Goal: Transaction & Acquisition: Purchase product/service

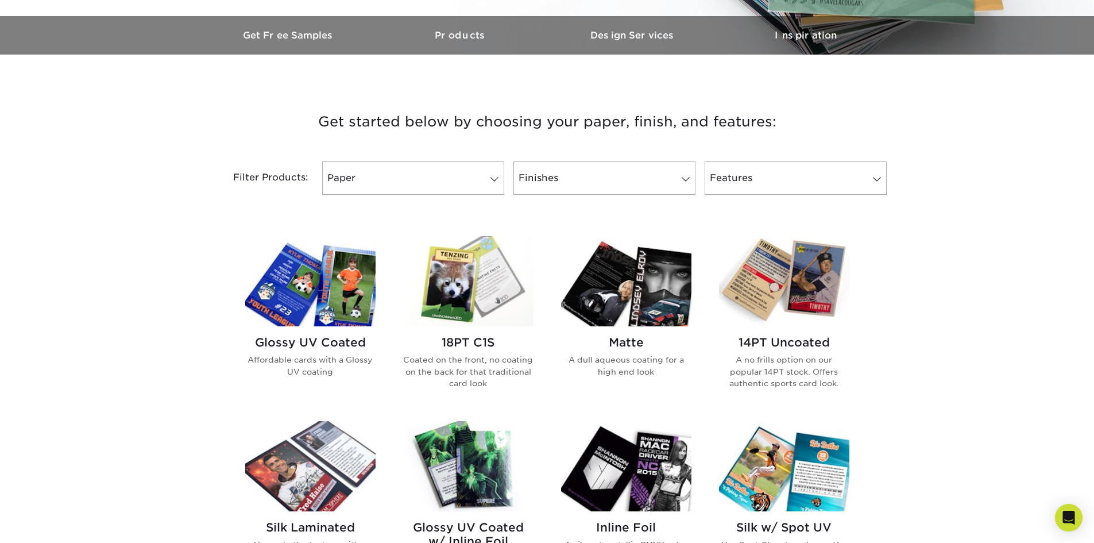
scroll to position [402, 0]
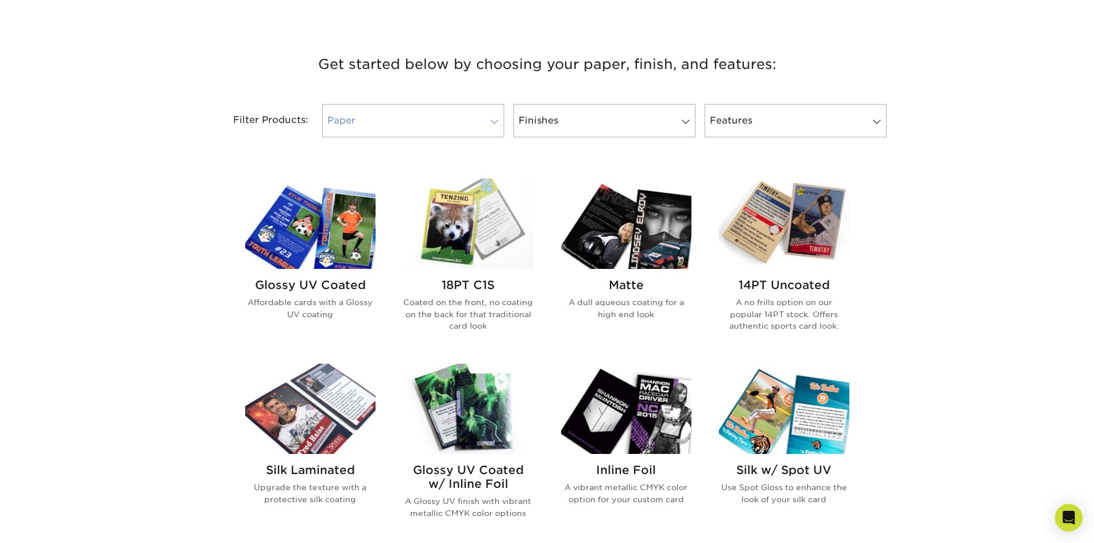
click at [493, 121] on span at bounding box center [494, 121] width 16 height 9
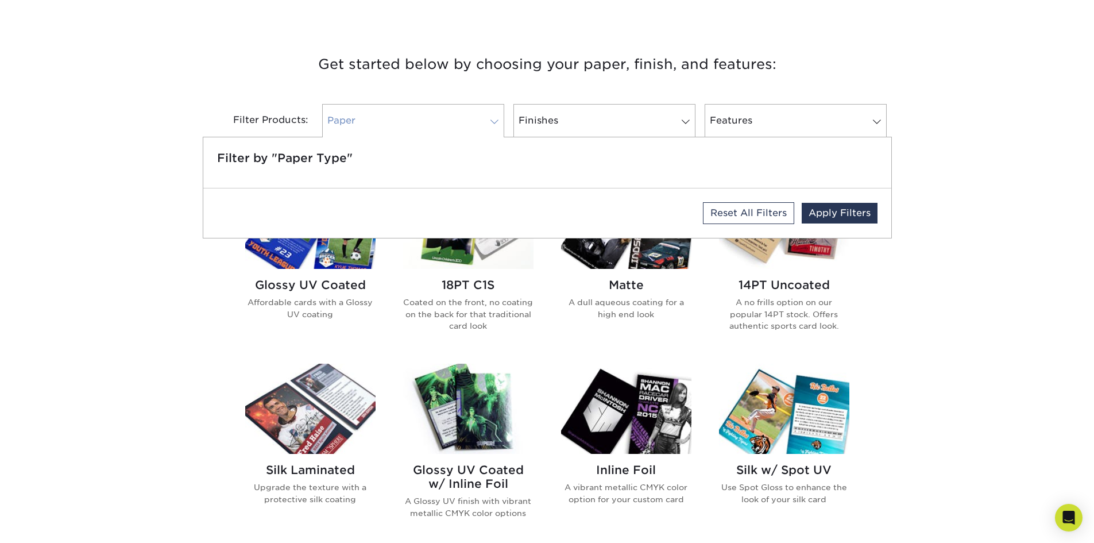
click at [408, 113] on link "Paper" at bounding box center [413, 120] width 182 height 33
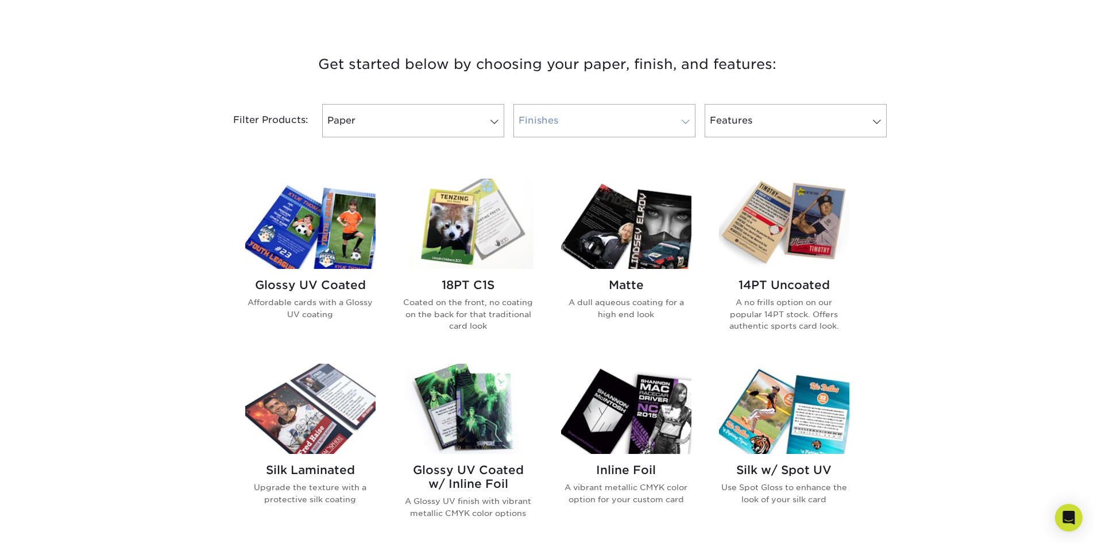
click at [684, 119] on span at bounding box center [686, 121] width 16 height 9
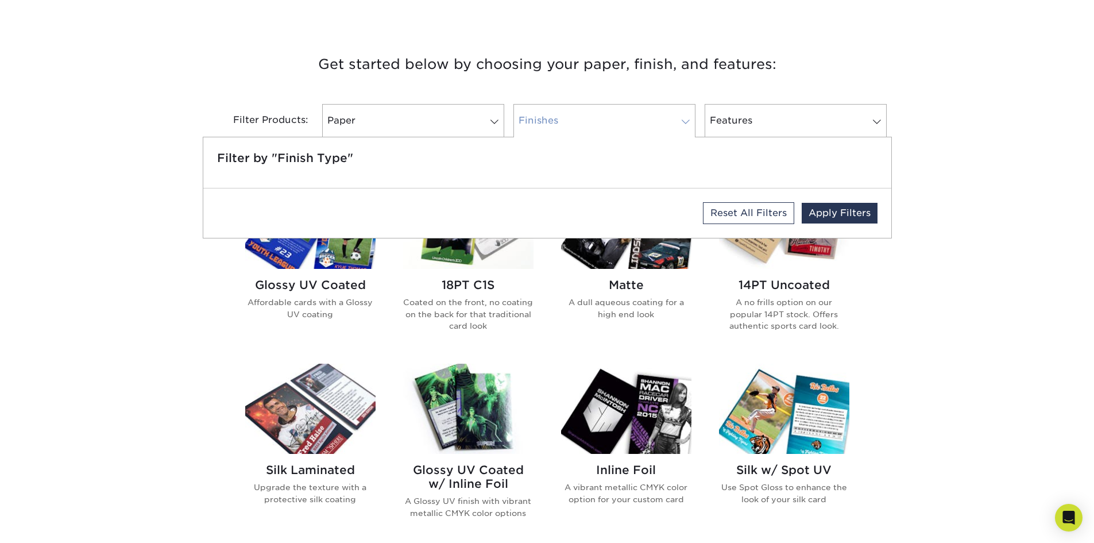
click at [632, 113] on link "Finishes" at bounding box center [604, 120] width 182 height 33
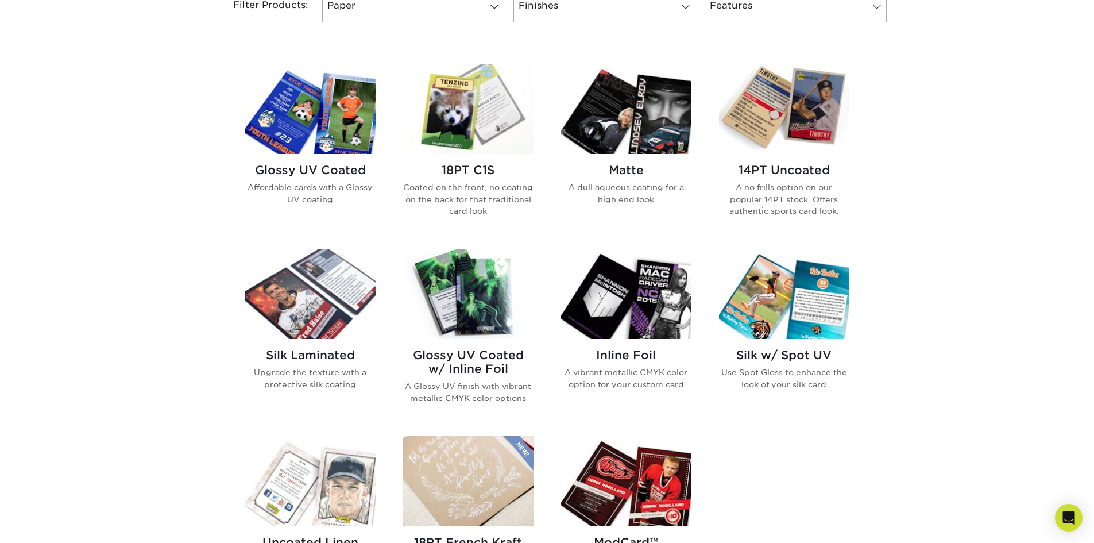
scroll to position [459, 0]
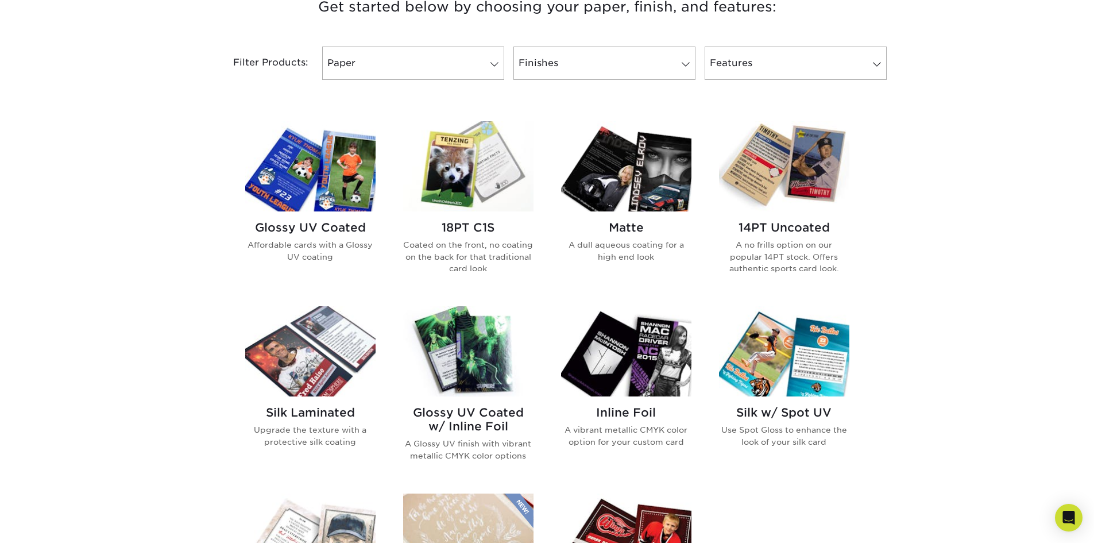
click at [616, 185] on img at bounding box center [626, 166] width 130 height 90
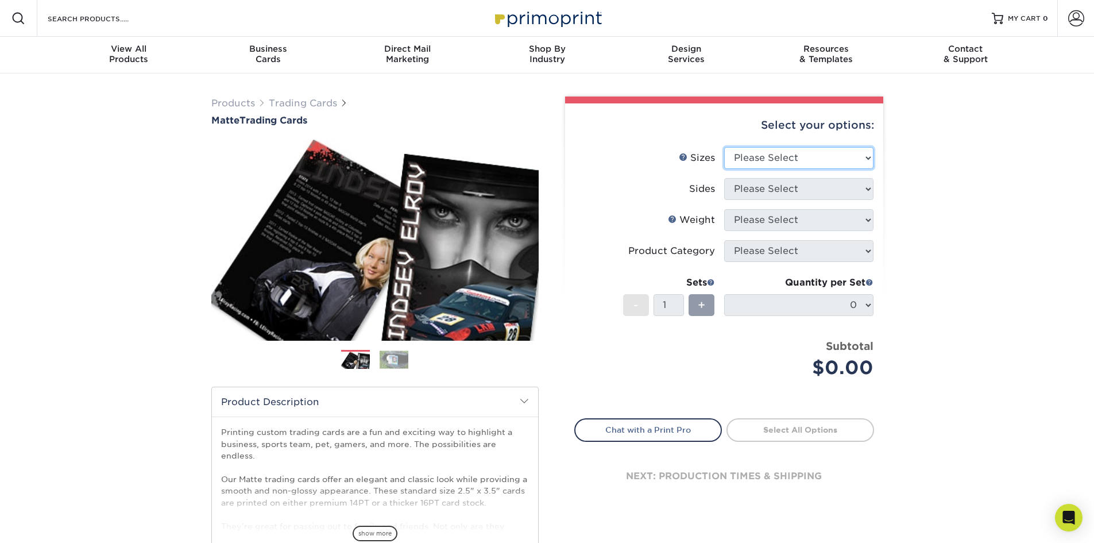
click at [868, 157] on select "Please Select 2.5" x 3.5"" at bounding box center [798, 158] width 149 height 22
select select "2.50x3.50"
click at [724, 147] on select "Please Select 2.5" x 3.5"" at bounding box center [798, 158] width 149 height 22
click at [870, 187] on select "Please Select Print Both Sides Print Front Only" at bounding box center [798, 189] width 149 height 22
select select "13abbda7-1d64-4f25-8bb2-c179b224825d"
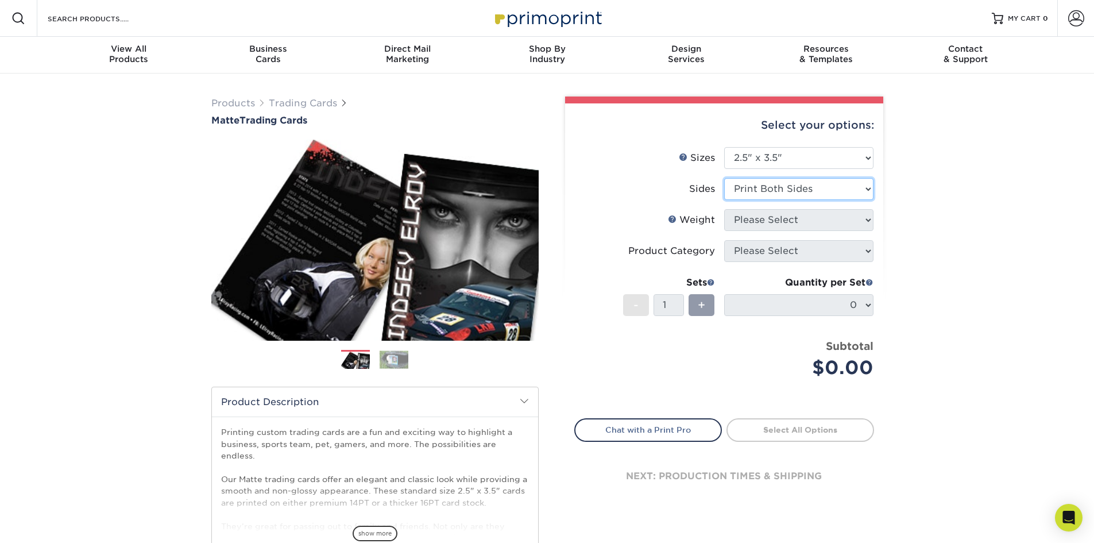
click at [724, 178] on select "Please Select Print Both Sides Print Front Only" at bounding box center [798, 189] width 149 height 22
click at [869, 216] on select "Please Select 16PT 14PT" at bounding box center [798, 220] width 149 height 22
select select "16PT"
click at [724, 209] on select "Please Select 16PT 14PT" at bounding box center [798, 220] width 149 height 22
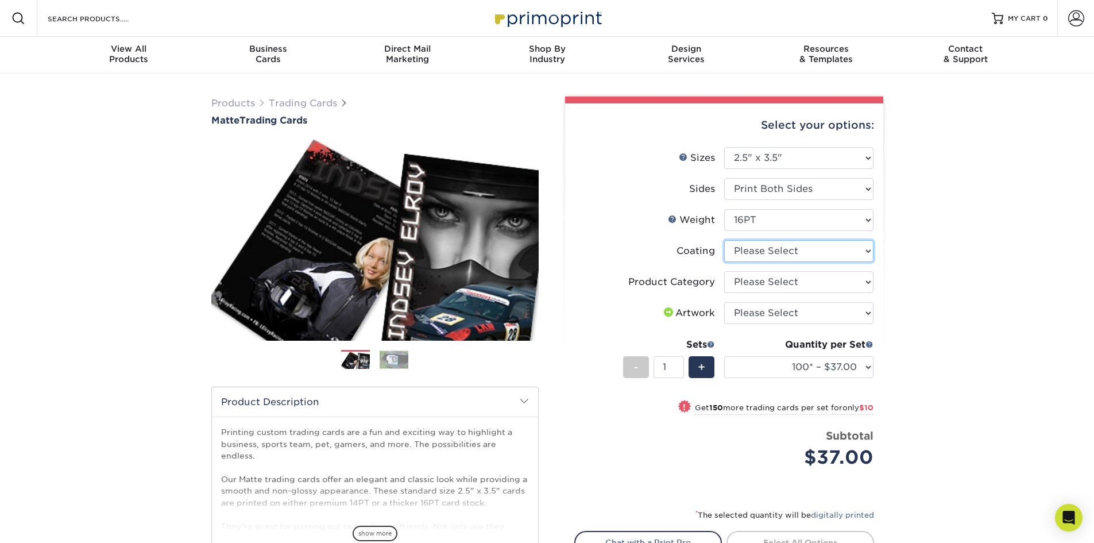
click at [865, 250] on select at bounding box center [798, 251] width 149 height 22
select select "121bb7b5-3b4d-429f-bd8d-bbf80e953313"
click at [724, 240] on select at bounding box center [798, 251] width 149 height 22
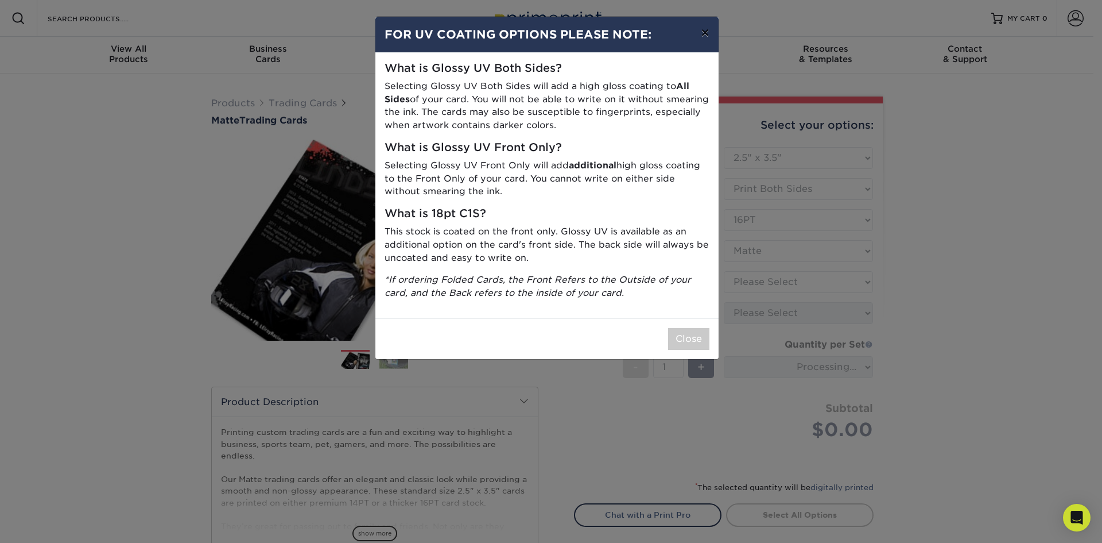
click at [705, 30] on button "×" at bounding box center [705, 33] width 26 height 32
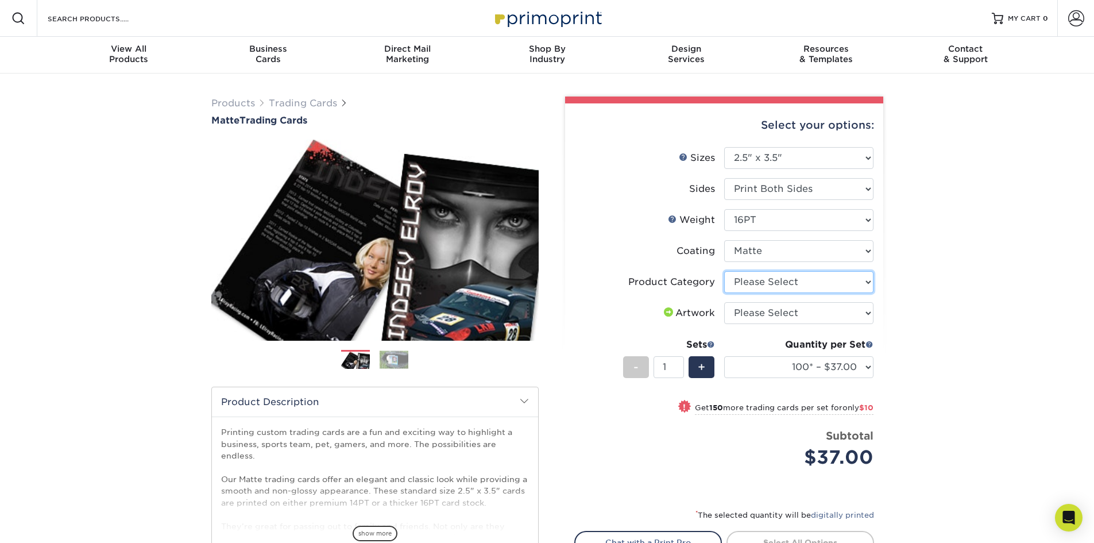
click at [865, 279] on select "Please Select Trading Cards" at bounding box center [798, 282] width 149 height 22
select select "c2f9bce9-36c2-409d-b101-c29d9d031e18"
click at [724, 271] on select "Please Select Trading Cards" at bounding box center [798, 282] width 149 height 22
click at [867, 312] on select "Please Select I will upload files I need a design - $100" at bounding box center [798, 313] width 149 height 22
select select "upload"
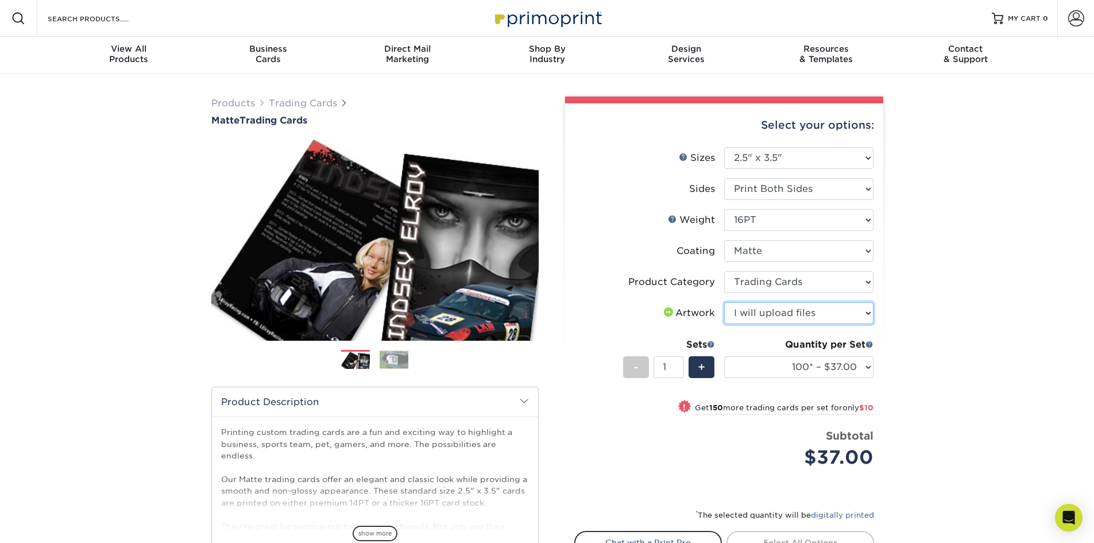
click at [724, 302] on select "Please Select I will upload files I need a design - $100" at bounding box center [798, 313] width 149 height 22
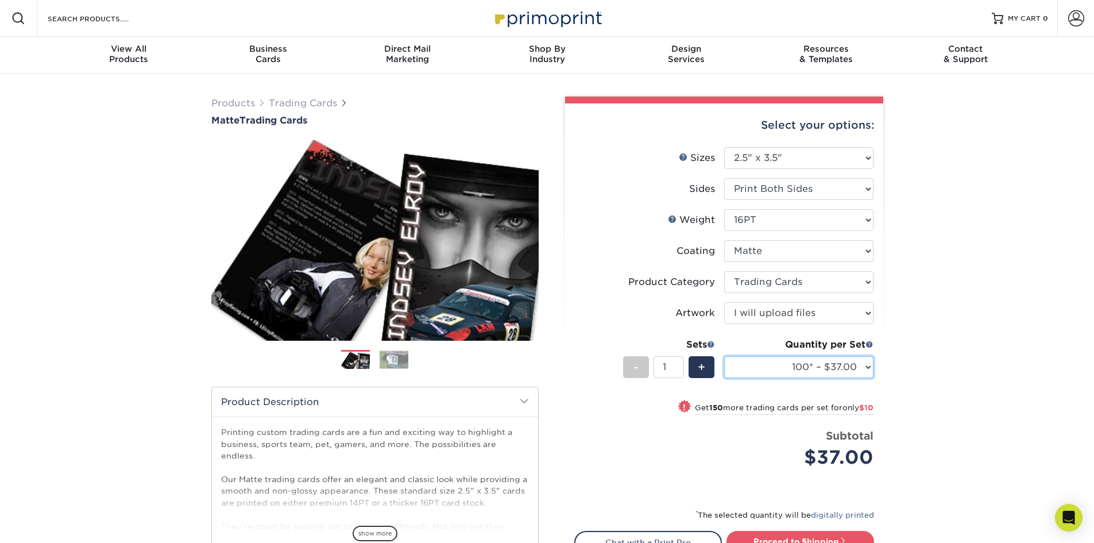
click at [867, 366] on select "100* – $37.00 250* – $47.00 500* – $58.00 1000 – $71.00 2500 – $141.00 5000 – $…" at bounding box center [798, 367] width 149 height 22
click at [799, 365] on select "100* – $37.00 250* – $47.00 500* – $58.00 1000 – $71.00 2500 – $141.00 5000 – $…" at bounding box center [798, 367] width 149 height 22
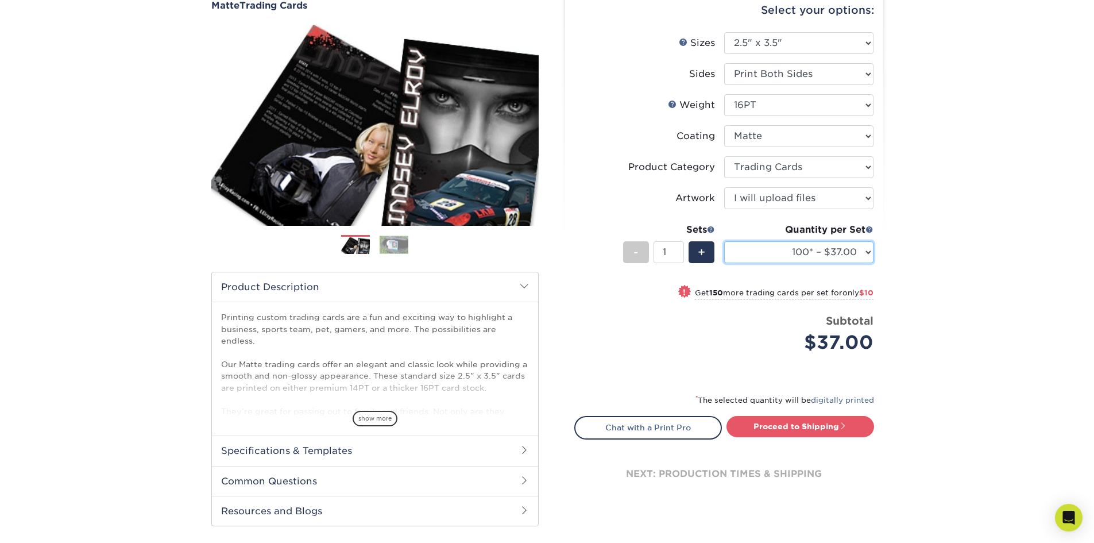
scroll to position [230, 0]
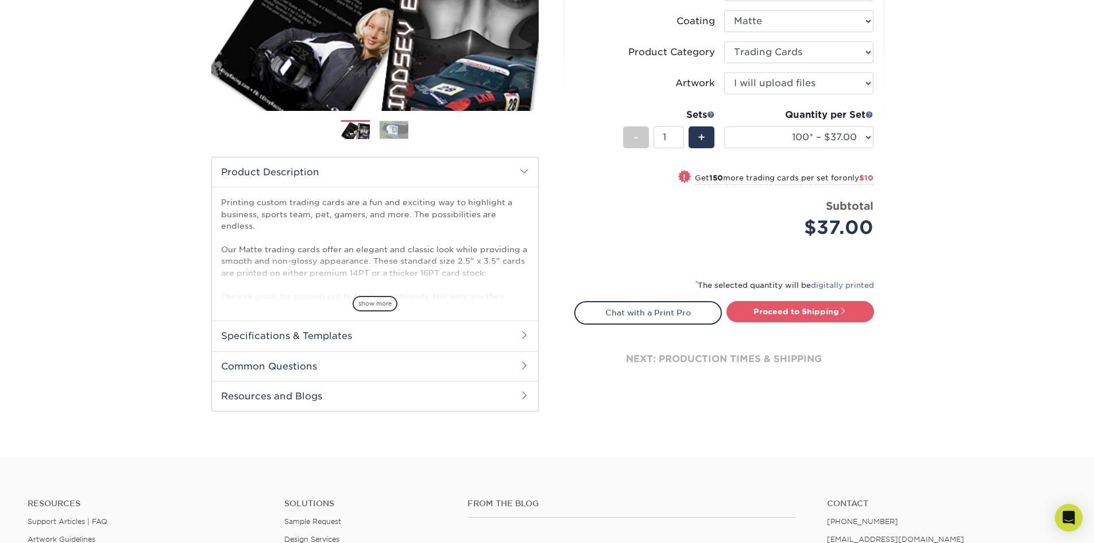
click at [524, 335] on span at bounding box center [524, 334] width 9 height 9
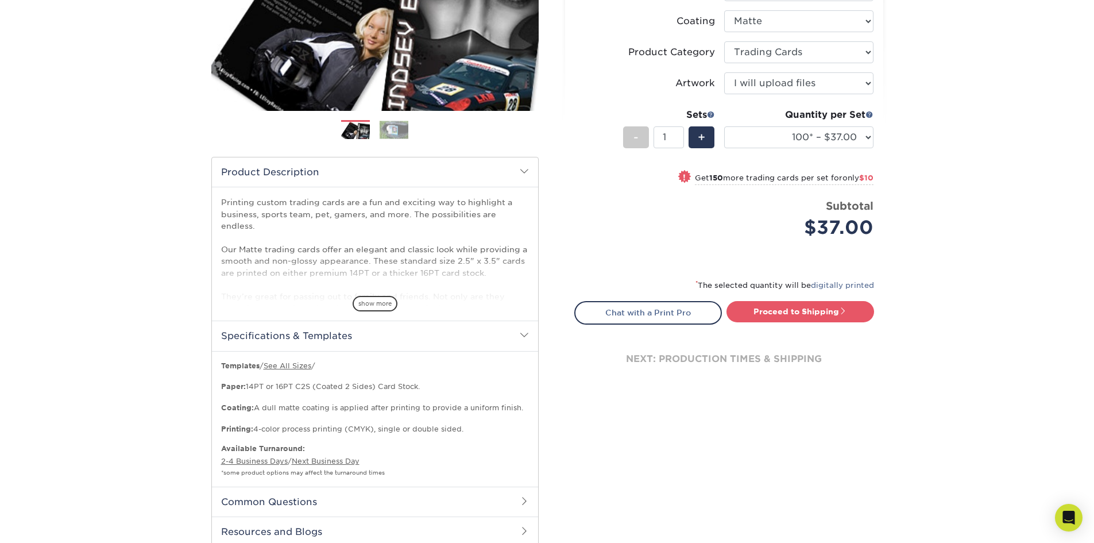
scroll to position [345, 0]
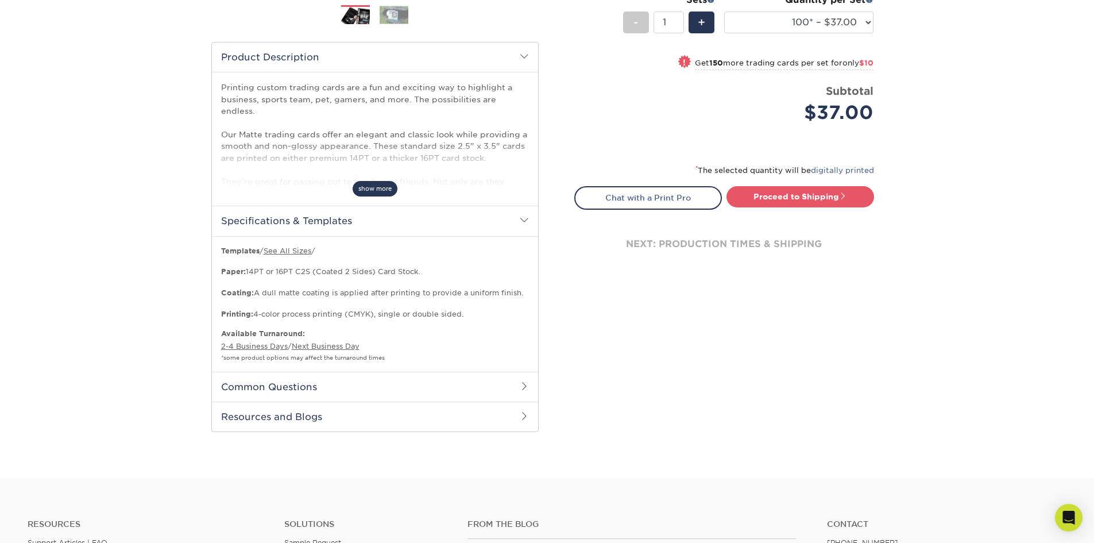
click at [373, 188] on span "show more" at bounding box center [375, 189] width 45 height 16
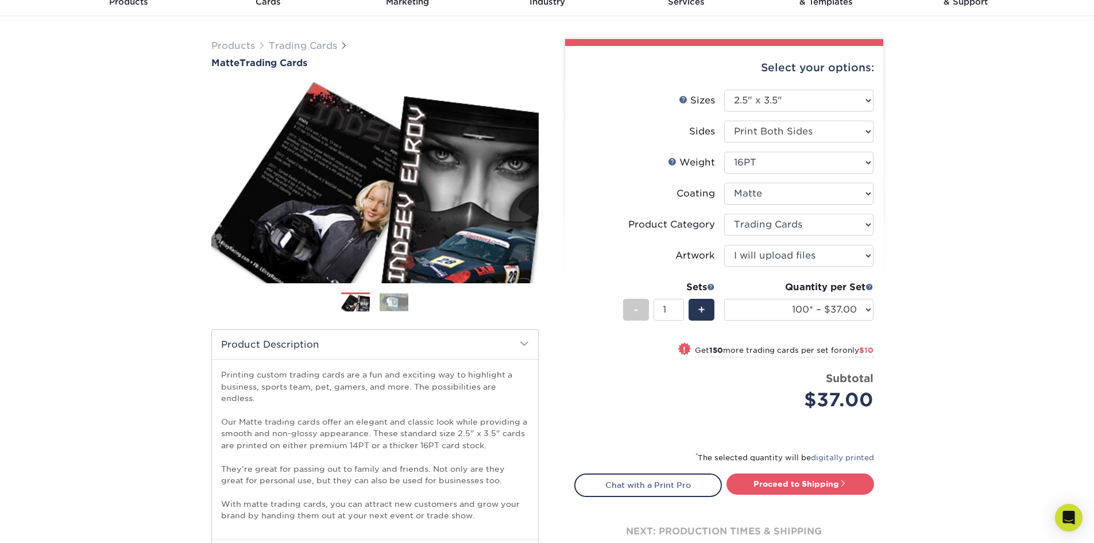
scroll to position [115, 0]
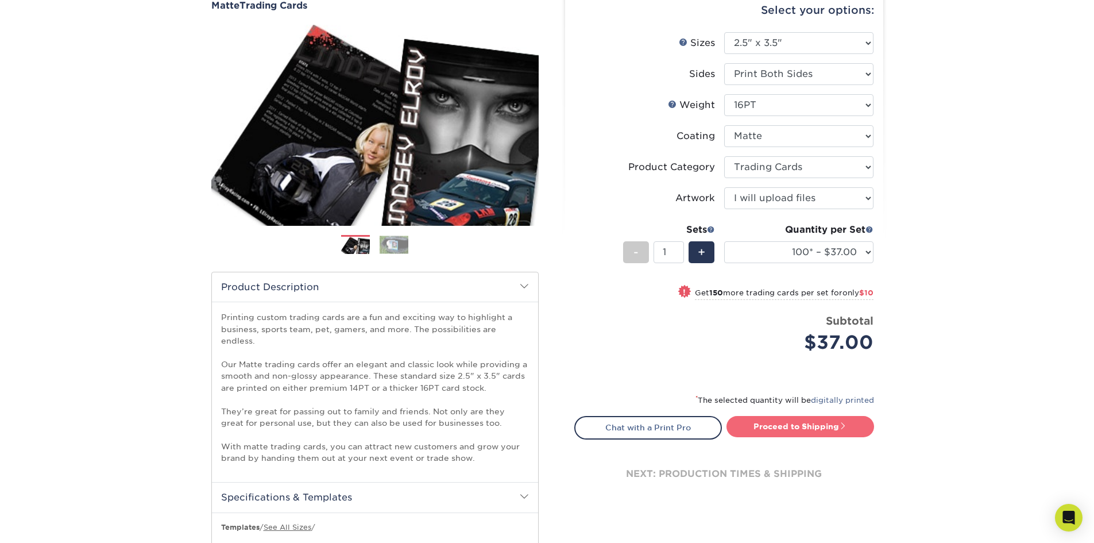
click at [768, 425] on link "Proceed to Shipping" at bounding box center [800, 426] width 148 height 21
type input "Set 1"
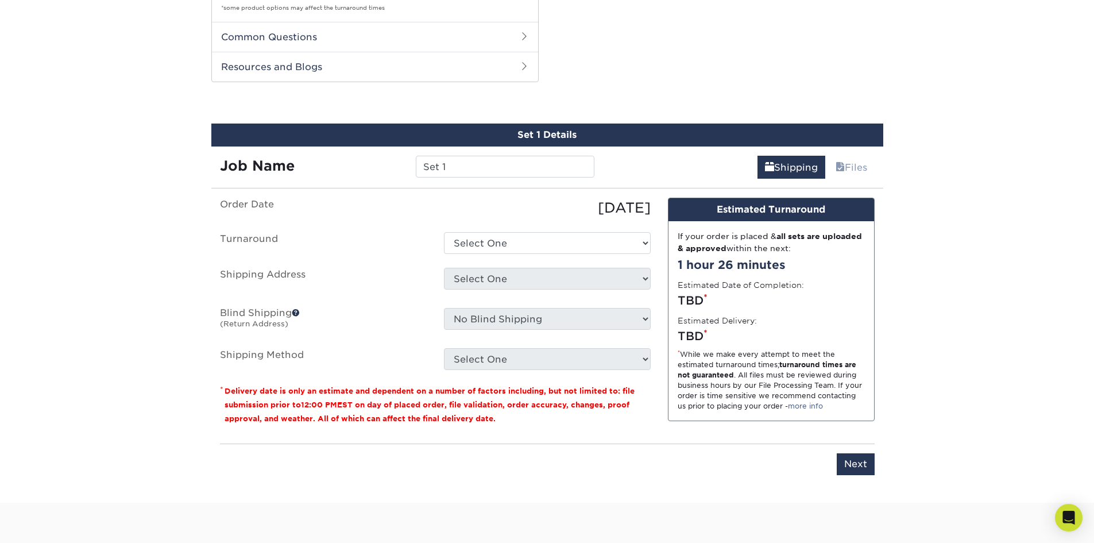
scroll to position [755, 0]
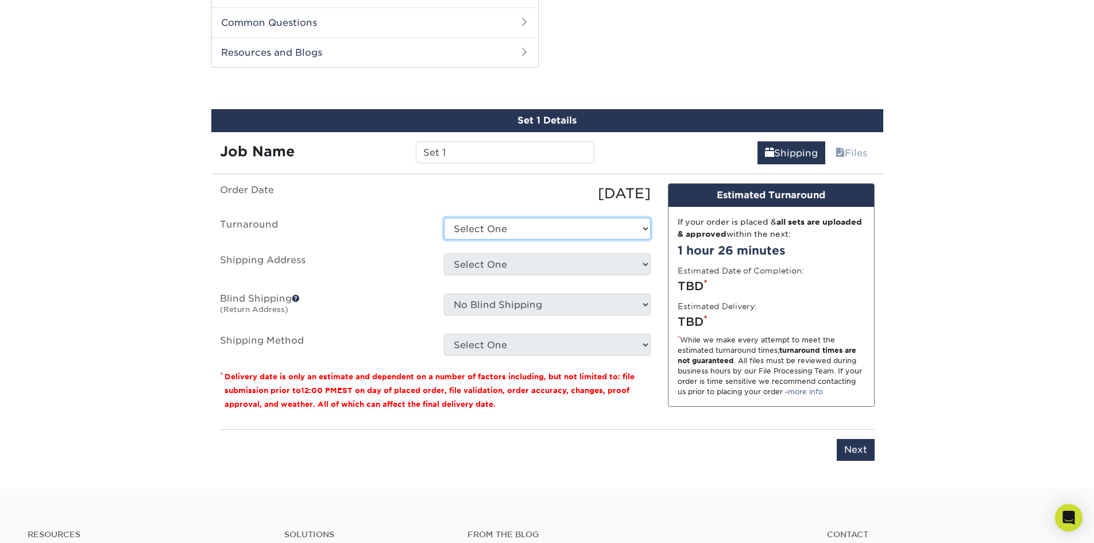
click at [645, 218] on select "Select One 2-4 Business Days 2 Day Next Business Day" at bounding box center [547, 229] width 207 height 22
select select "cbe91c23-2601-4968-aa0f-393d26c839b7"
click at [444, 218] on select "Select One 2-4 Business Days 2 Day Next Business Day" at bounding box center [547, 229] width 207 height 22
click at [645, 253] on select "Select One + Add New Address - Login" at bounding box center [547, 264] width 207 height 22
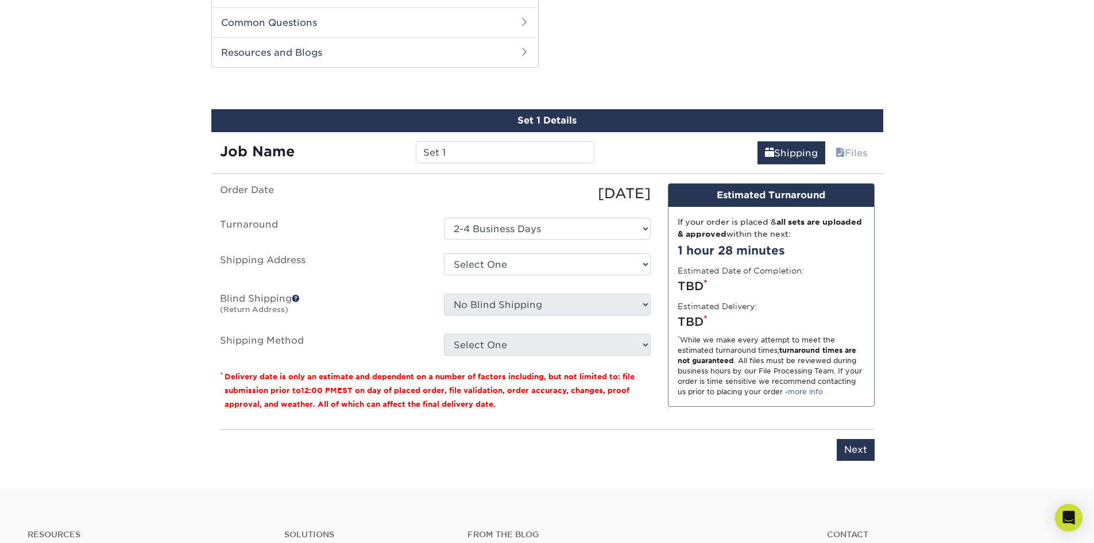
click at [528, 183] on div "[DATE]" at bounding box center [547, 193] width 224 height 21
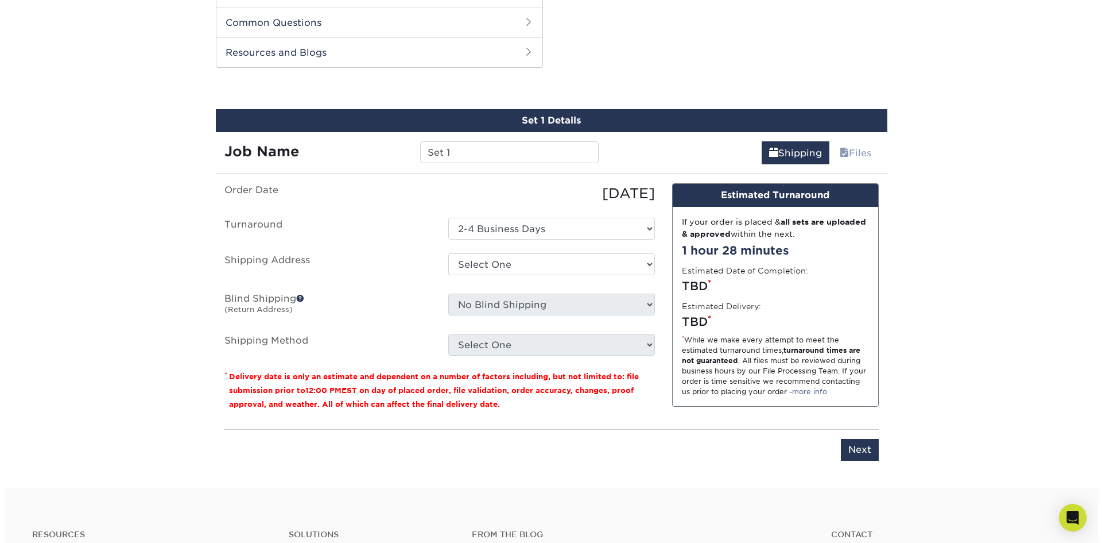
scroll to position [812, 0]
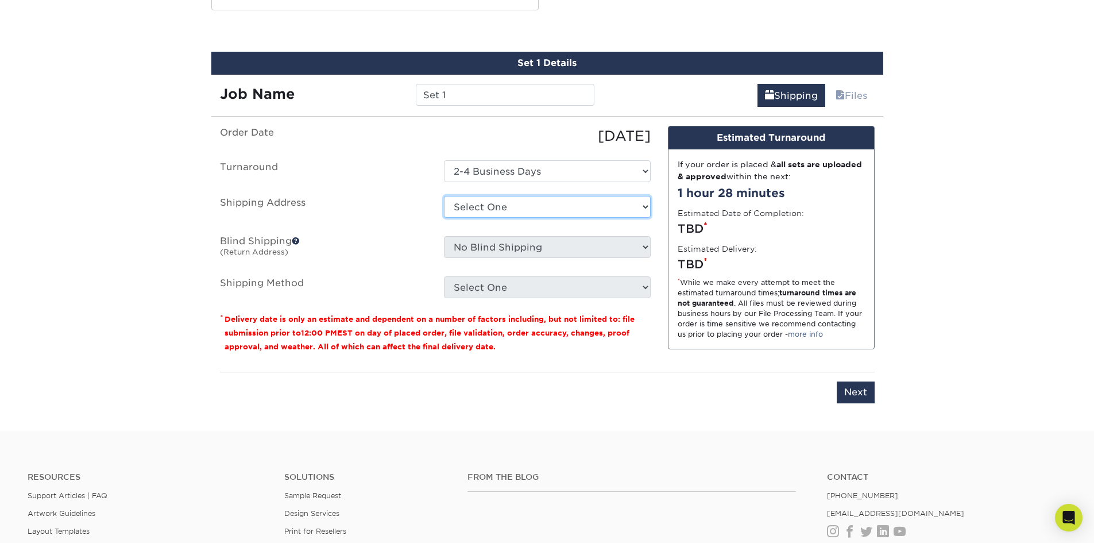
click at [647, 196] on select "Select One + Add New Address - Login" at bounding box center [547, 207] width 207 height 22
click at [860, 381] on input "Next" at bounding box center [856, 392] width 38 height 22
type input "Next"
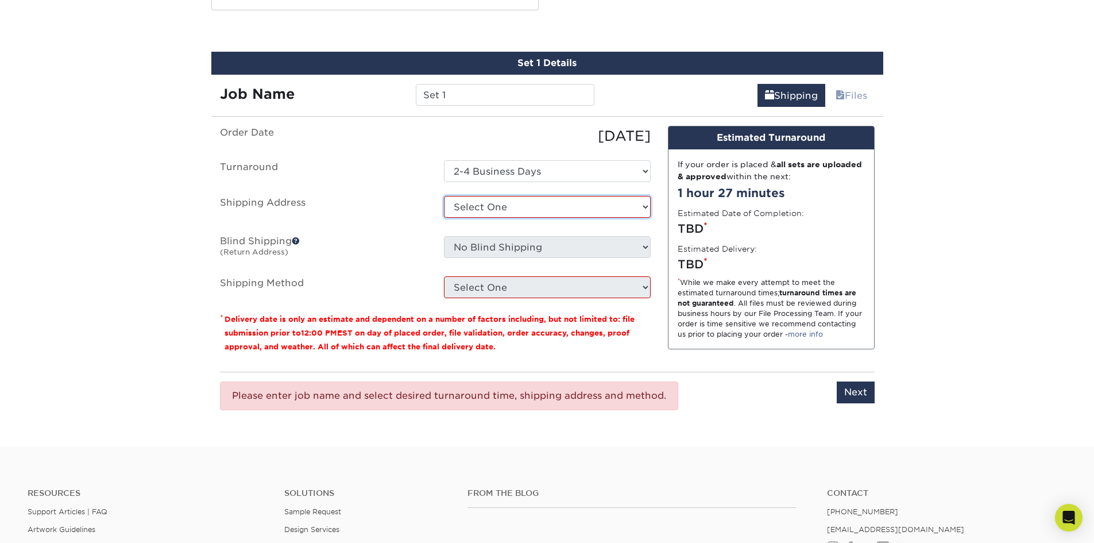
click at [644, 196] on select "Select One + Add New Address - Login" at bounding box center [547, 207] width 207 height 22
select select "newaddress"
click at [444, 196] on select "Select One + Add New Address - Login" at bounding box center [547, 207] width 207 height 22
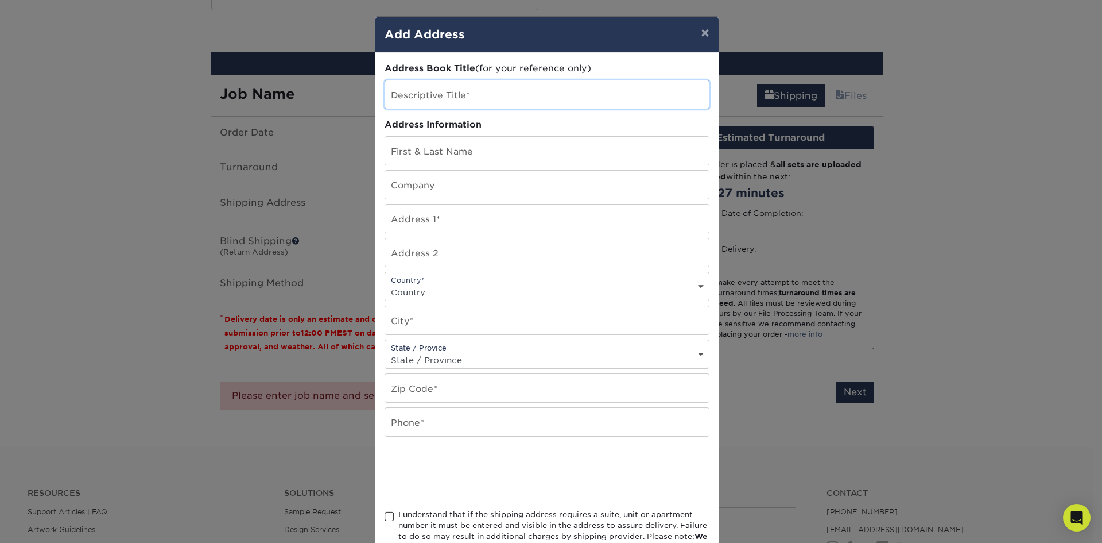
click at [438, 94] on input "text" at bounding box center [547, 94] width 324 height 28
type input "b"
click at [433, 148] on input "text" at bounding box center [547, 151] width 324 height 28
type input "b"
click at [431, 185] on input "text" at bounding box center [547, 185] width 324 height 28
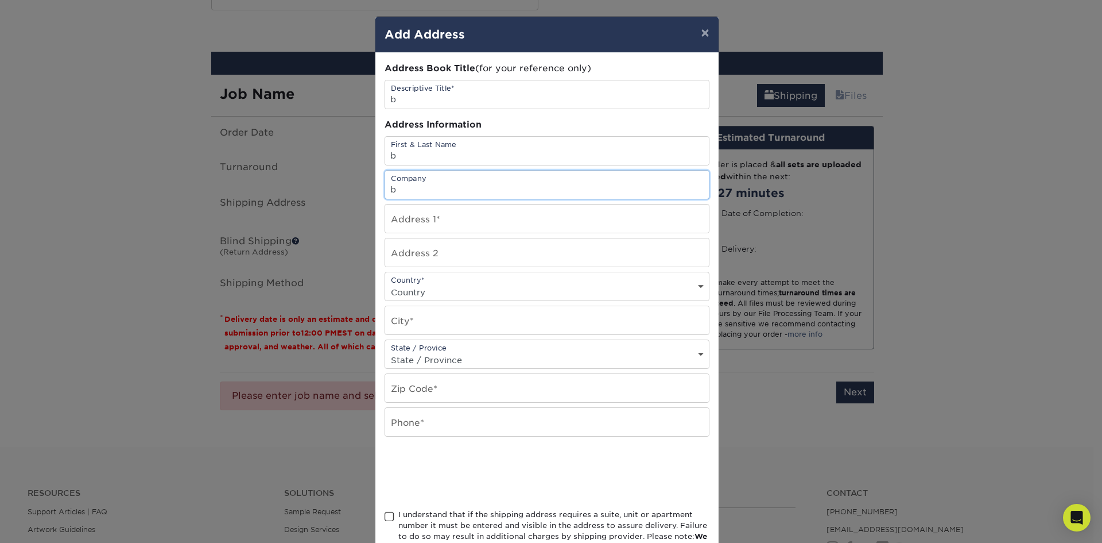
type input "b"
click at [432, 218] on input "text" at bounding box center [547, 218] width 324 height 28
type input "b"
click at [694, 290] on select "Country [GEOGRAPHIC_DATA] [GEOGRAPHIC_DATA] ----------------------------- [GEOG…" at bounding box center [547, 292] width 324 height 17
click at [512, 292] on select "Country [GEOGRAPHIC_DATA] [GEOGRAPHIC_DATA] ----------------------------- [GEOG…" at bounding box center [547, 292] width 324 height 17
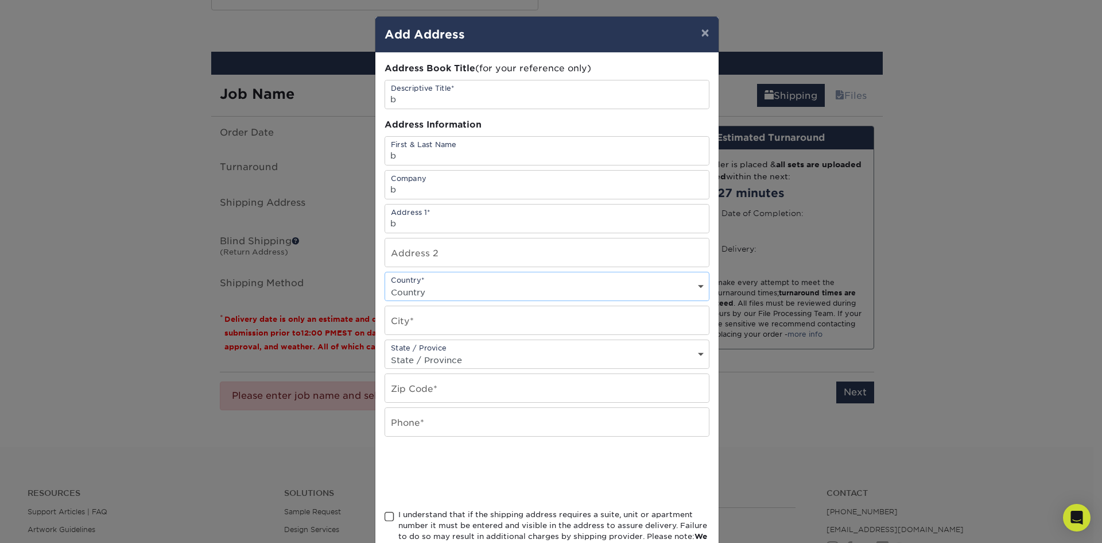
click at [475, 292] on select "Country [GEOGRAPHIC_DATA] [GEOGRAPHIC_DATA] ----------------------------- [GEOG…" at bounding box center [547, 292] width 324 height 17
select select "US"
click at [385, 284] on select "Country [GEOGRAPHIC_DATA] [GEOGRAPHIC_DATA] ----------------------------- [GEOG…" at bounding box center [547, 292] width 324 height 17
click at [620, 319] on input "text" at bounding box center [547, 320] width 324 height 28
type input "norflk"
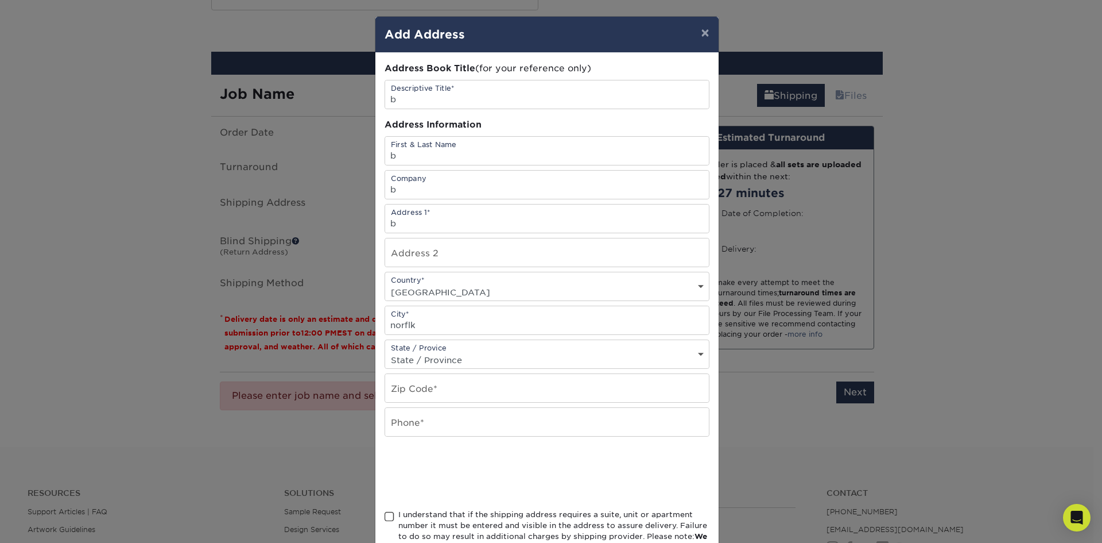
click at [476, 353] on select "State / Province [US_STATE] [US_STATE] [US_STATE] [US_STATE] [US_STATE] [US_STA…" at bounding box center [547, 359] width 324 height 17
select select "VA"
click at [385, 351] on select "State / Province [US_STATE] [US_STATE] [US_STATE] [US_STATE] [US_STATE] [US_STA…" at bounding box center [547, 359] width 324 height 17
click at [454, 396] on input "text" at bounding box center [547, 388] width 324 height 28
type input "23518"
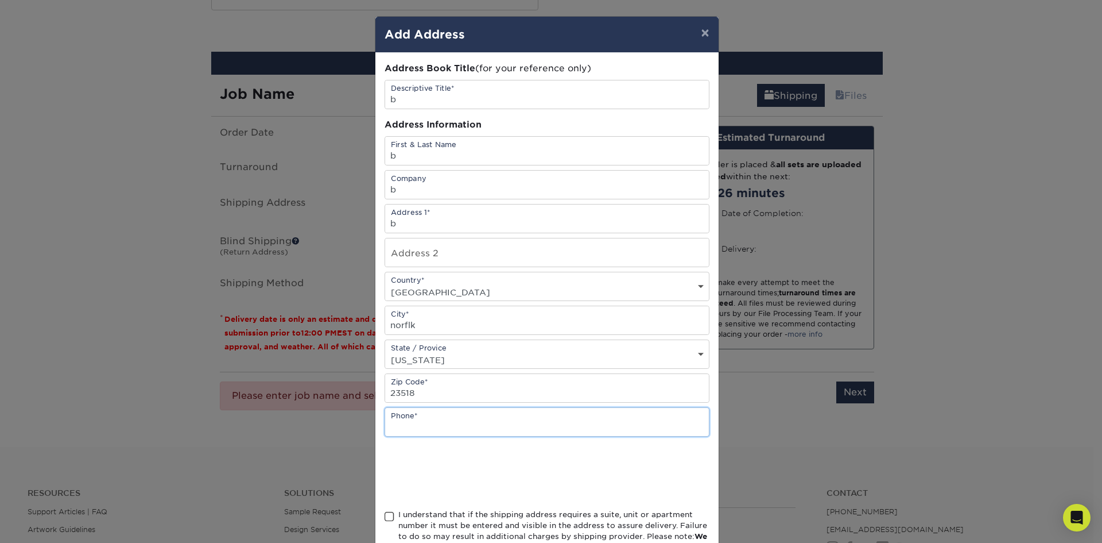
click at [434, 423] on input "text" at bounding box center [547, 422] width 324 height 28
type input "7578675309"
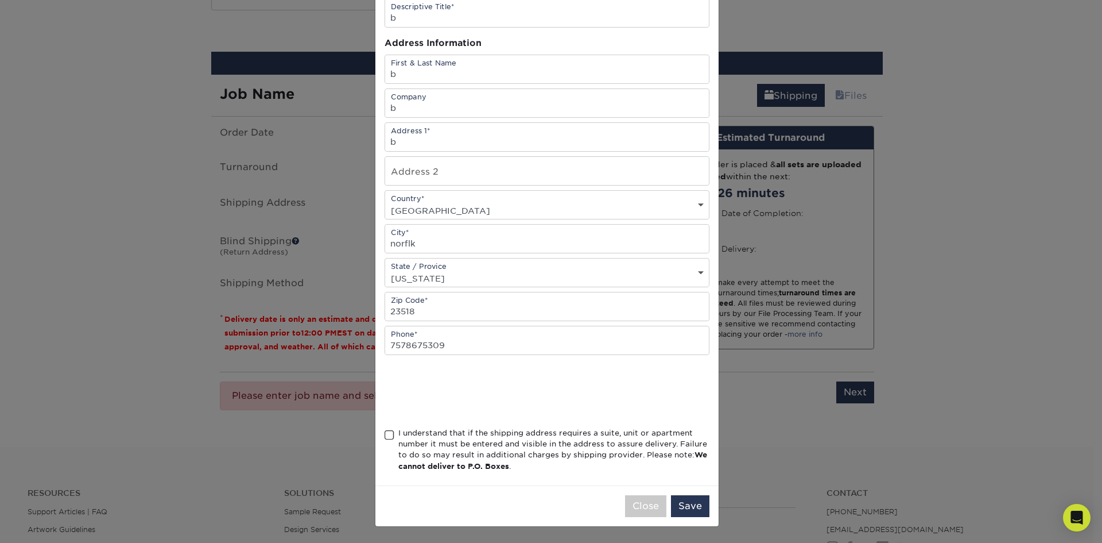
click at [385, 435] on span at bounding box center [390, 434] width 10 height 11
click at [0, 0] on input "I understand that if the shipping address requires a suite, unit or apartment n…" at bounding box center [0, 0] width 0 height 0
click at [684, 504] on button "Save" at bounding box center [690, 506] width 38 height 22
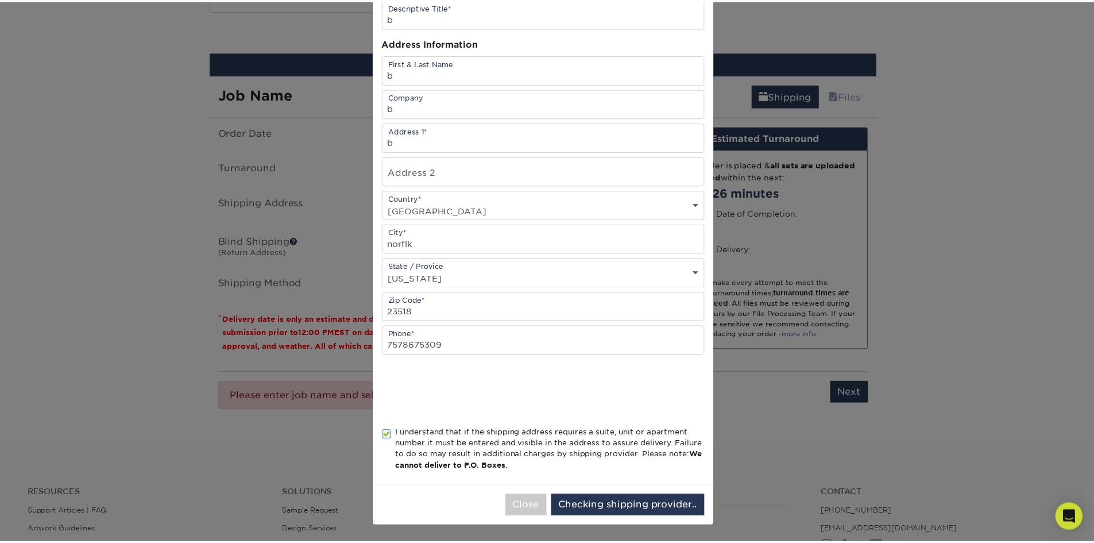
scroll to position [0, 0]
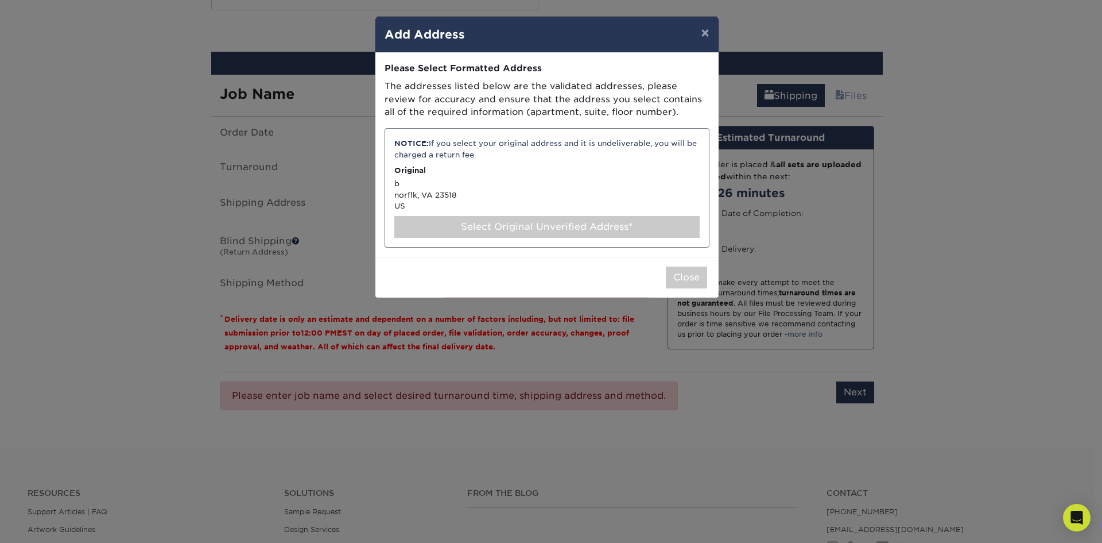
click at [532, 229] on div "Select Original Unverified Address*" at bounding box center [546, 227] width 305 height 22
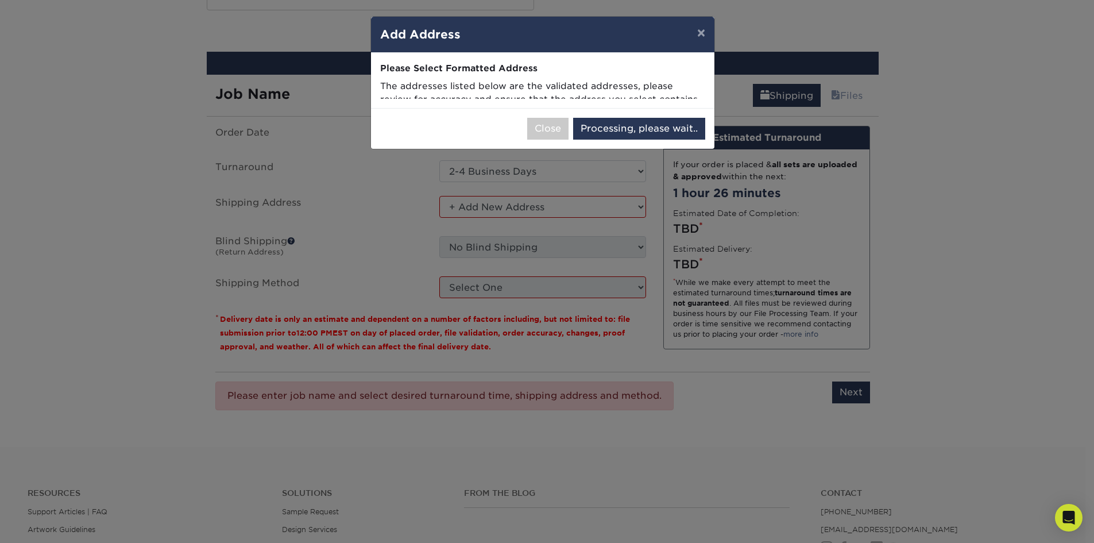
select select "286983"
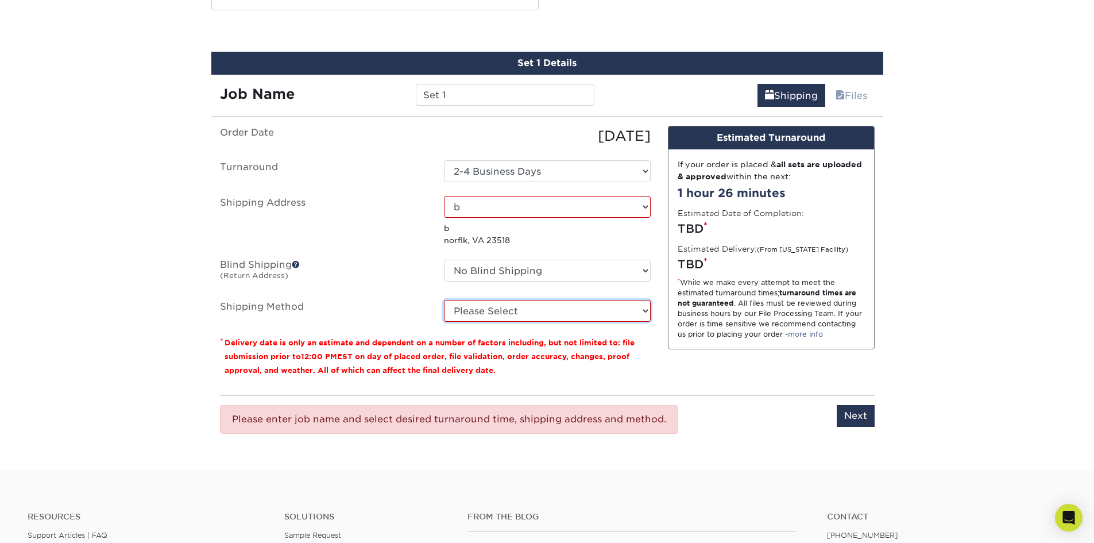
click at [644, 300] on select "Please Select Ground Shipping (+$12.71) 3 Day Shipping Service (+$13.10) 2 Day …" at bounding box center [547, 311] width 207 height 22
select select "03"
click at [444, 300] on select "Please Select Ground Shipping (+$12.71) 3 Day Shipping Service (+$13.10) 2 Day …" at bounding box center [547, 311] width 207 height 22
click at [644, 196] on select "Select One b + Add New Address - Login" at bounding box center [547, 207] width 207 height 22
click at [444, 196] on select "Select One b + Add New Address - Login" at bounding box center [547, 207] width 207 height 22
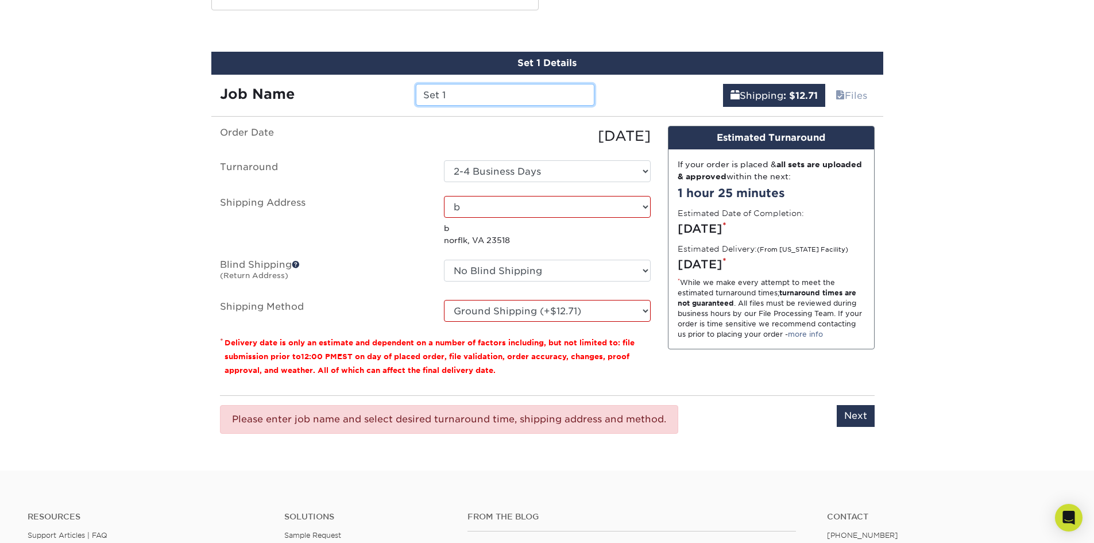
drag, startPoint x: 459, startPoint y: 84, endPoint x: 401, endPoint y: 83, distance: 58.0
click at [401, 84] on div "Job Name Set 1" at bounding box center [407, 95] width 392 height 22
type input "test"
click at [855, 405] on input "Next" at bounding box center [856, 416] width 38 height 22
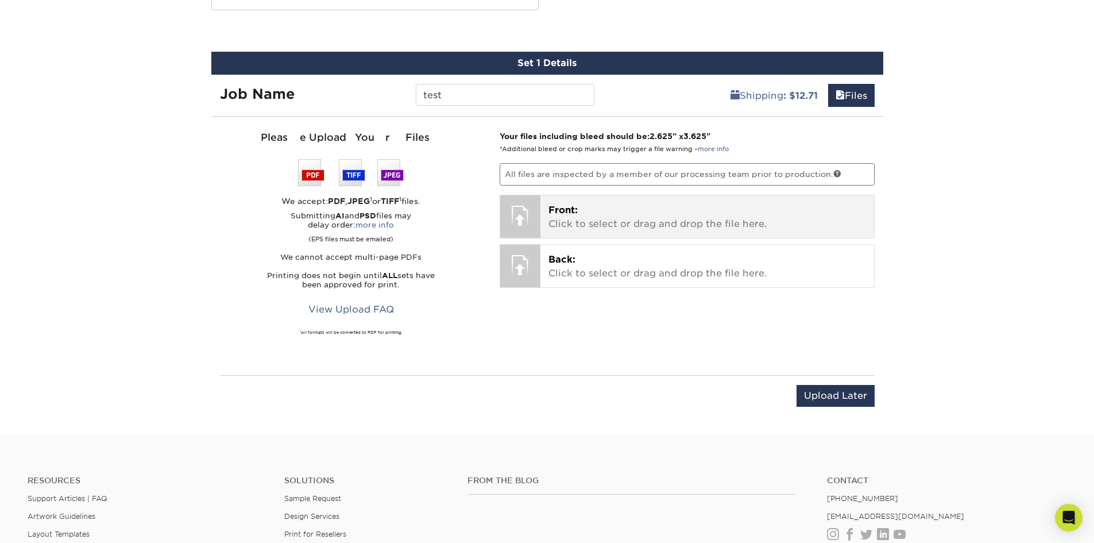
click at [587, 207] on p "Front: Click to select or drag and drop the file here." at bounding box center [707, 217] width 318 height 28
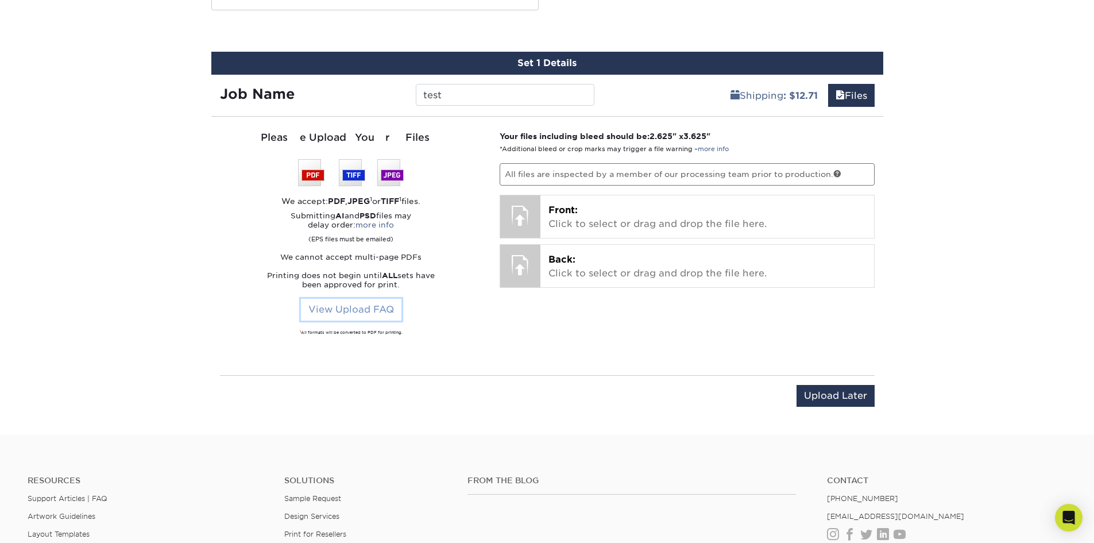
click at [349, 299] on link "View Upload FAQ" at bounding box center [351, 310] width 100 height 22
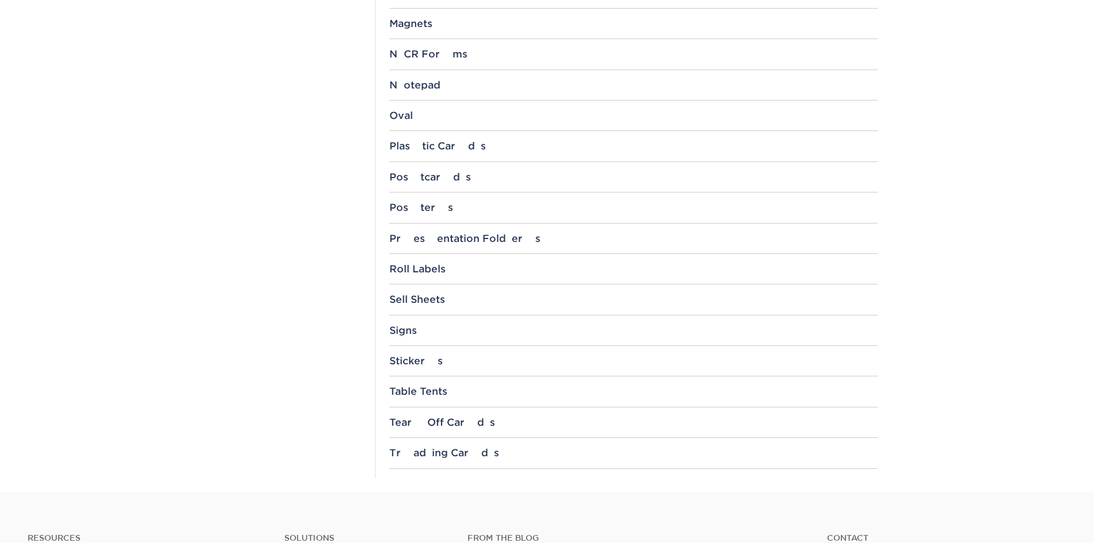
scroll to position [1148, 0]
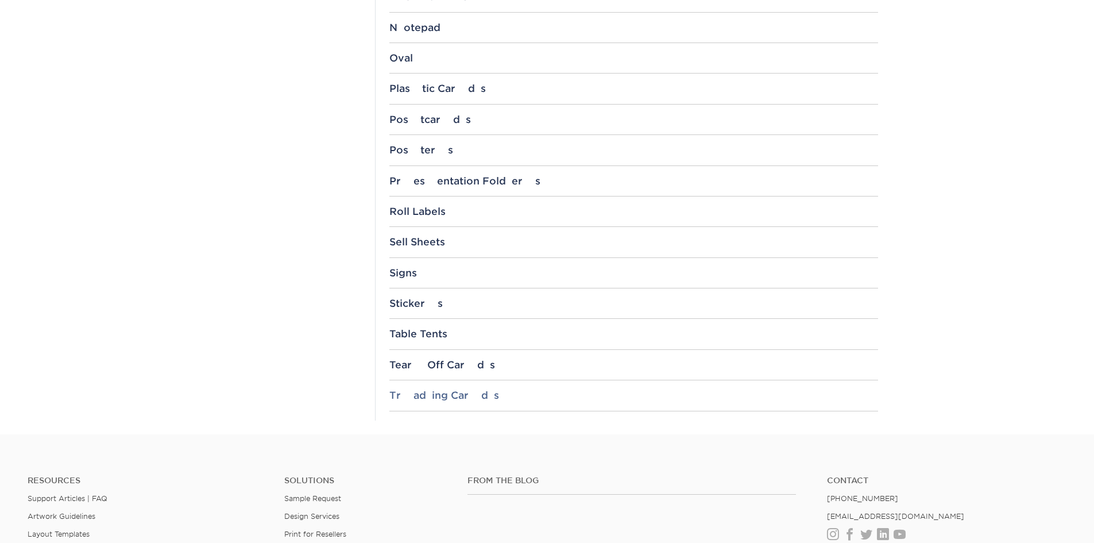
click at [468, 396] on div "Trading Cards" at bounding box center [633, 394] width 489 height 11
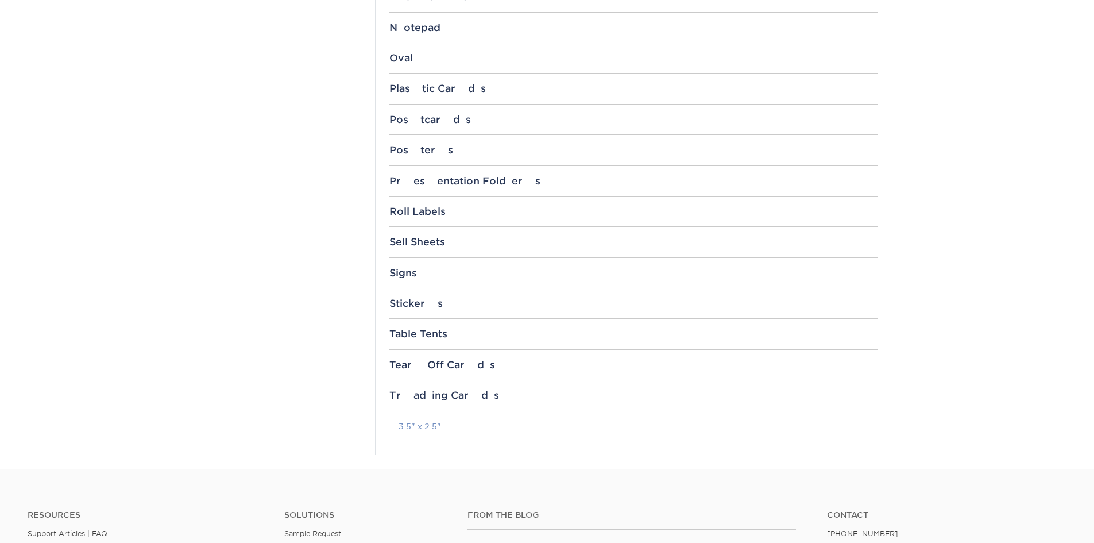
click at [417, 425] on link "3.5" x 2.5"" at bounding box center [419, 425] width 42 height 9
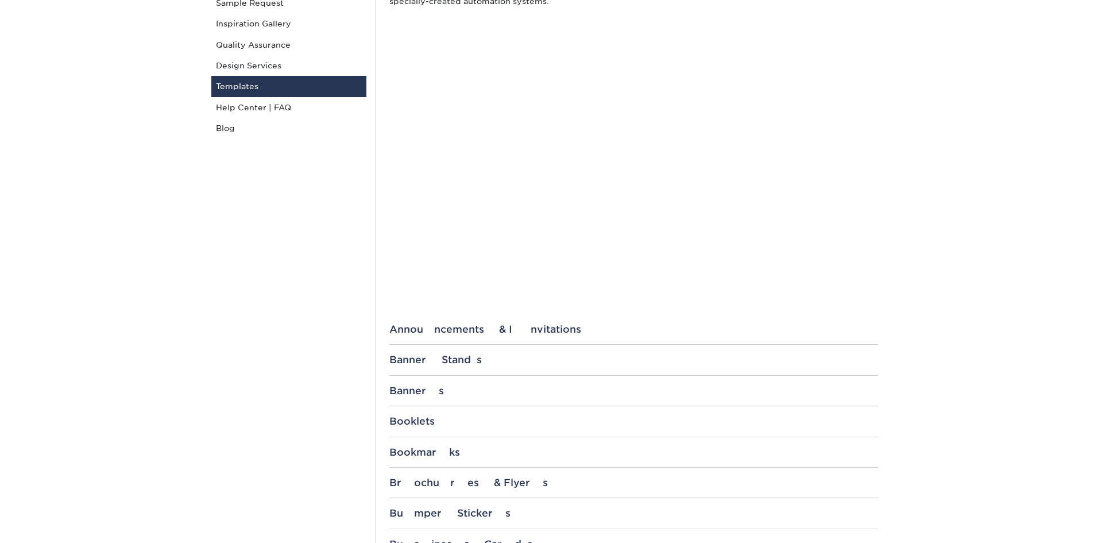
scroll to position [0, 0]
